Goal: Information Seeking & Learning: Learn about a topic

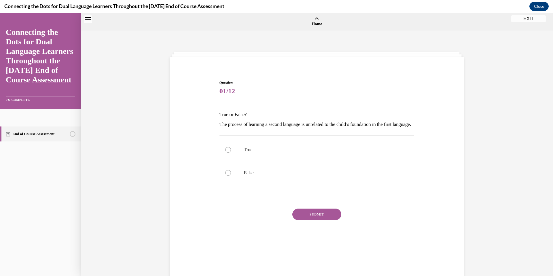
scroll to position [18, 0]
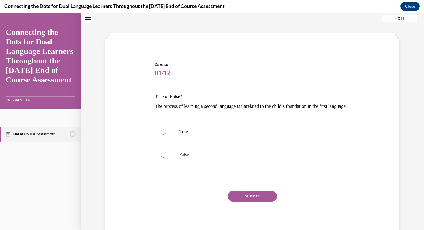
drag, startPoint x: 153, startPoint y: 95, endPoint x: 178, endPoint y: 119, distance: 35.5
click at [178, 119] on div "Question 01/12 True or False? The process of learning a second language is unre…" at bounding box center [252, 145] width 198 height 184
copy div "True or False? The process of learning a second language is unrelated to the ch…"
click at [0, 13] on html "SKIP TO STEP Audio transcript EXIT Connecting the Dots for Dual Language Learne…" at bounding box center [212, 121] width 424 height 217
click at [166, 158] on div at bounding box center [164, 155] width 6 height 6
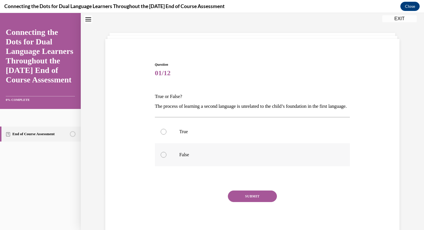
click at [166, 158] on input "False" at bounding box center [164, 155] width 6 height 6
radio input "true"
click at [243, 202] on button "SUBMIT" at bounding box center [252, 196] width 49 height 12
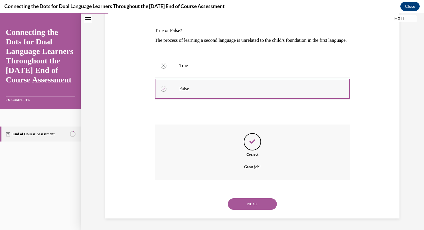
scroll to position [94, 0]
click at [252, 204] on button "NEXT" at bounding box center [252, 204] width 49 height 12
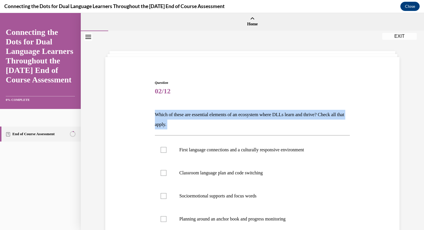
drag, startPoint x: 154, startPoint y: 112, endPoint x: 186, endPoint y: 136, distance: 40.2
click at [186, 136] on div "Question 02/12 Which of these are essential elements of an ecosystem where DLLs…" at bounding box center [252, 186] width 198 height 231
copy div "Which of these are essential elements of an ecosystem where DLLs learn and thri…"
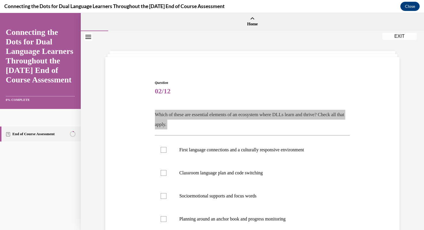
drag, startPoint x: 176, startPoint y: 106, endPoint x: 282, endPoint y: 0, distance: 150.2
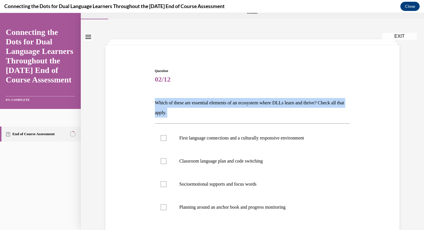
scroll to position [13, 0]
